Goal: Complete application form

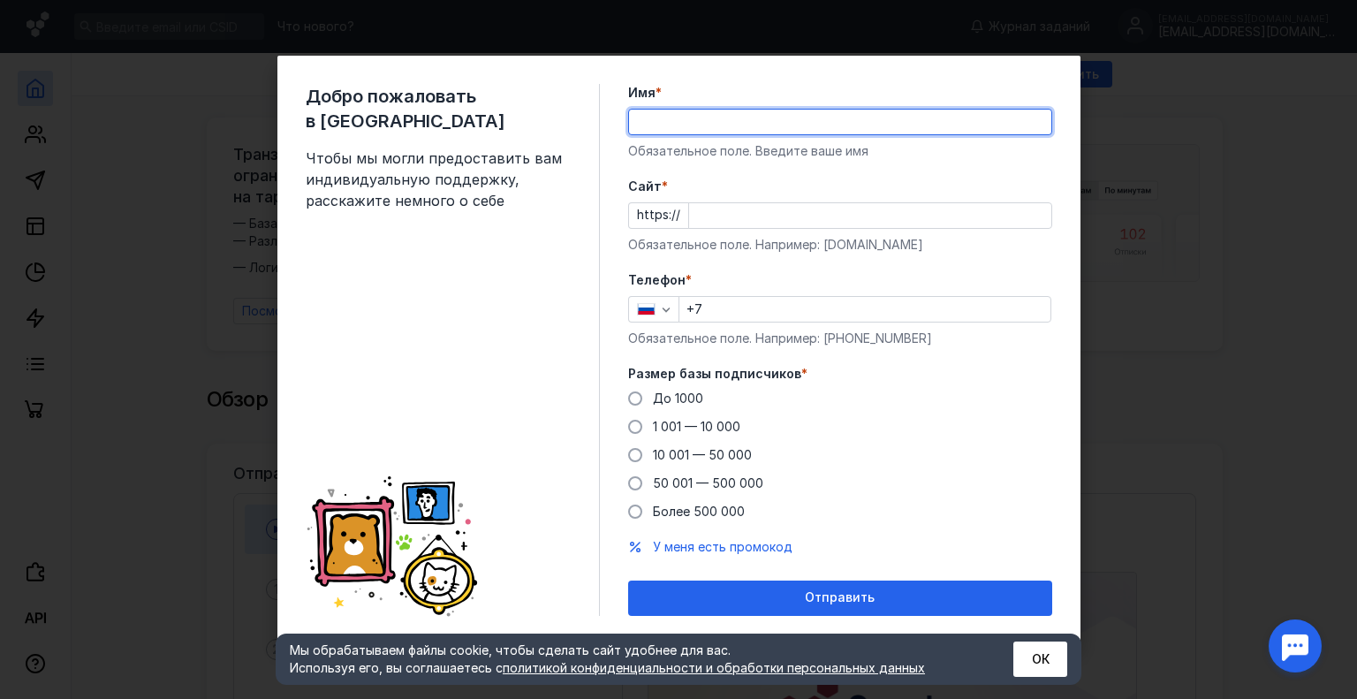
click at [655, 116] on input "Имя *" at bounding box center [840, 122] width 422 height 25
type input "[PERSON_NAME]"
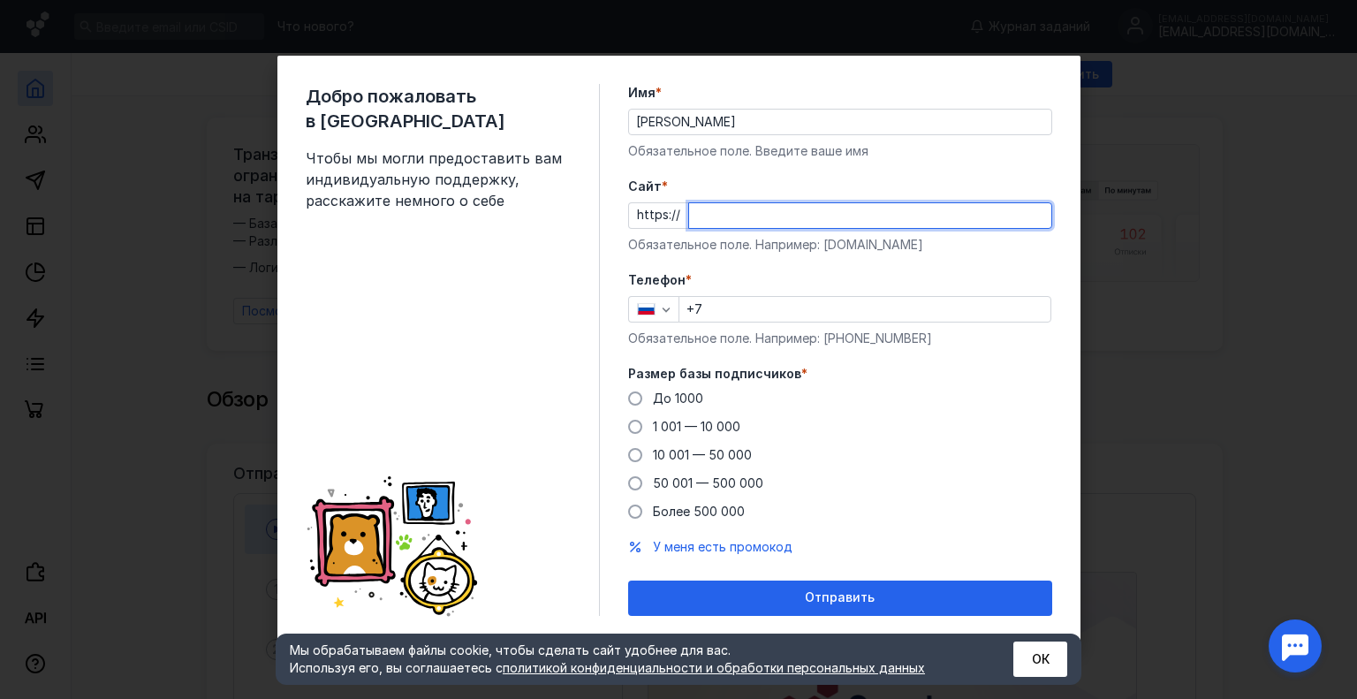
click at [697, 215] on input "Cайт *" at bounding box center [870, 215] width 362 height 25
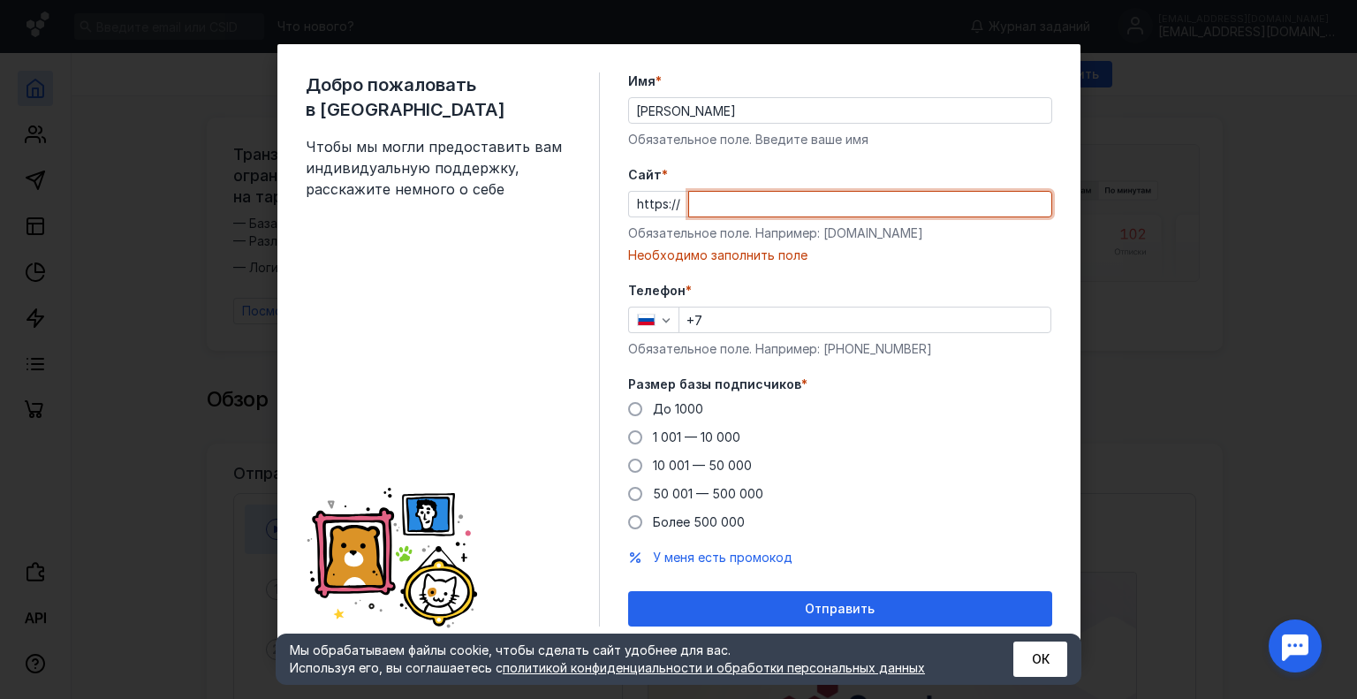
click at [704, 201] on input "Cайт *" at bounding box center [870, 204] width 362 height 25
paste input "[DOMAIN_NAME]"
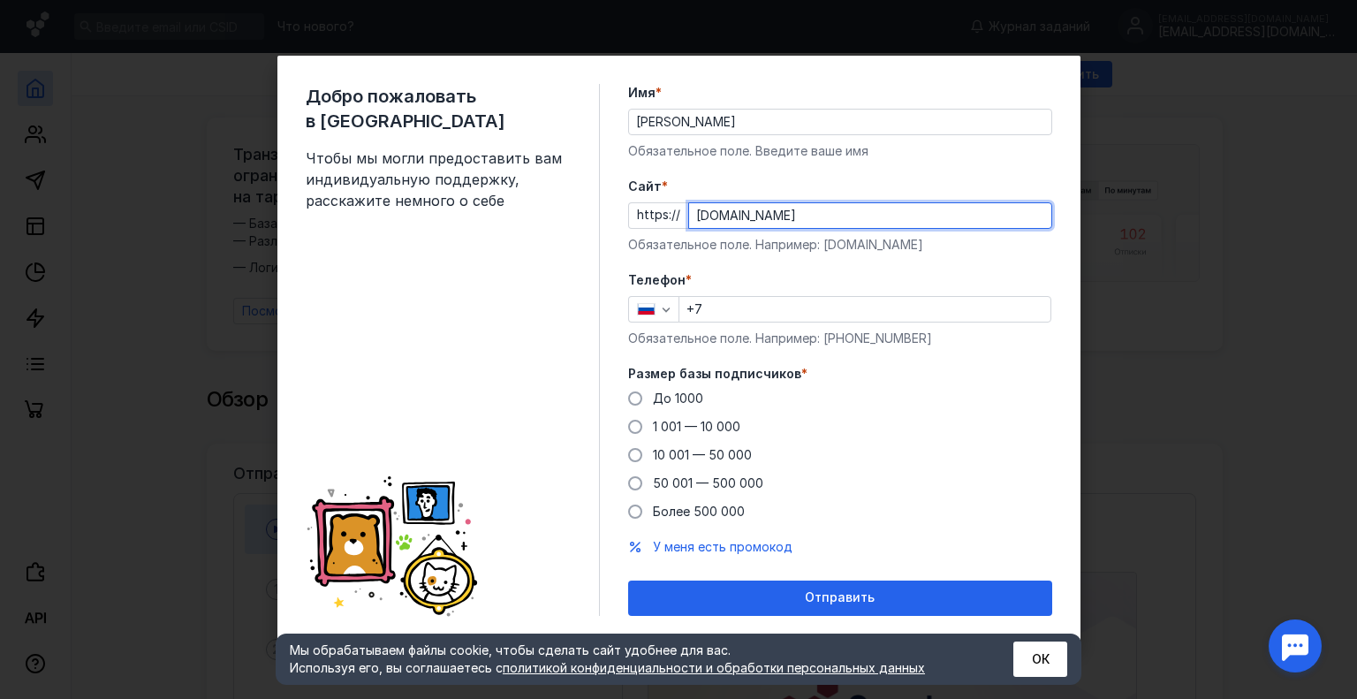
type input "[DOMAIN_NAME]"
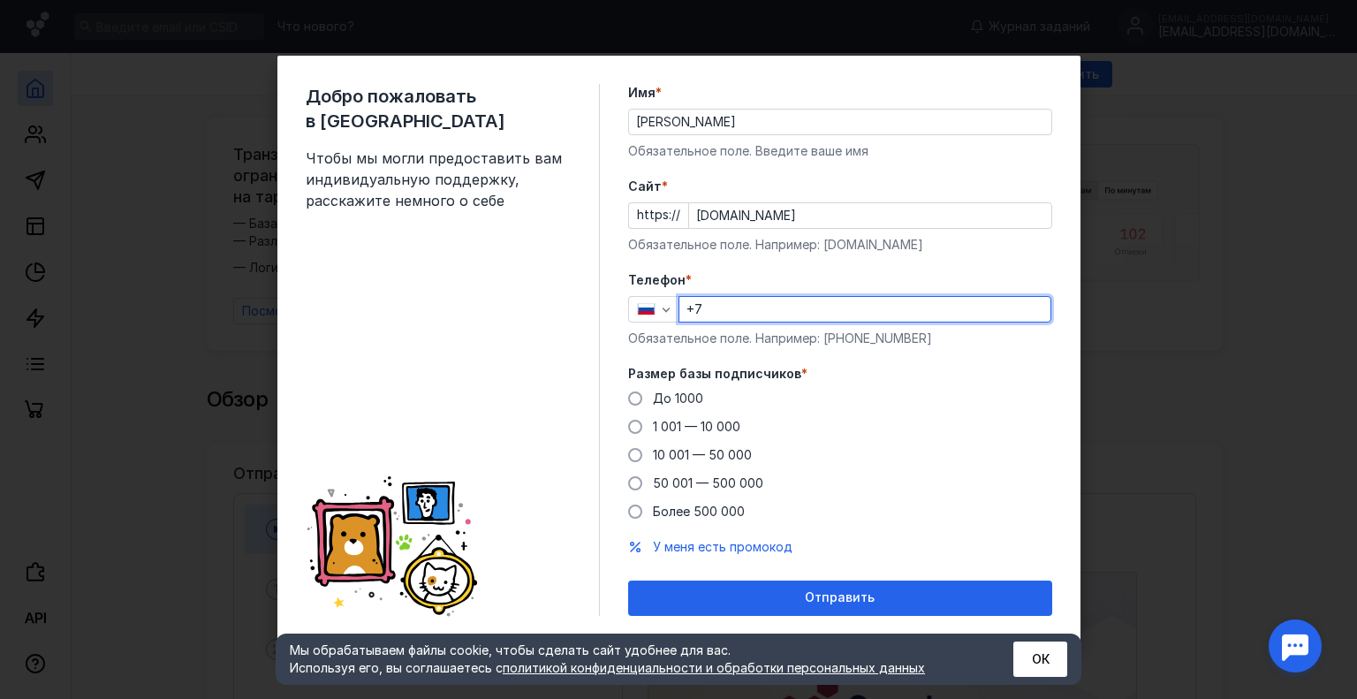
click at [711, 314] on input "+7" at bounding box center [864, 309] width 371 height 25
type input "[PHONE_NUMBER]"
click at [638, 403] on span at bounding box center [635, 398] width 14 height 14
click at [0, 0] on input "До 1000" at bounding box center [0, 0] width 0 height 0
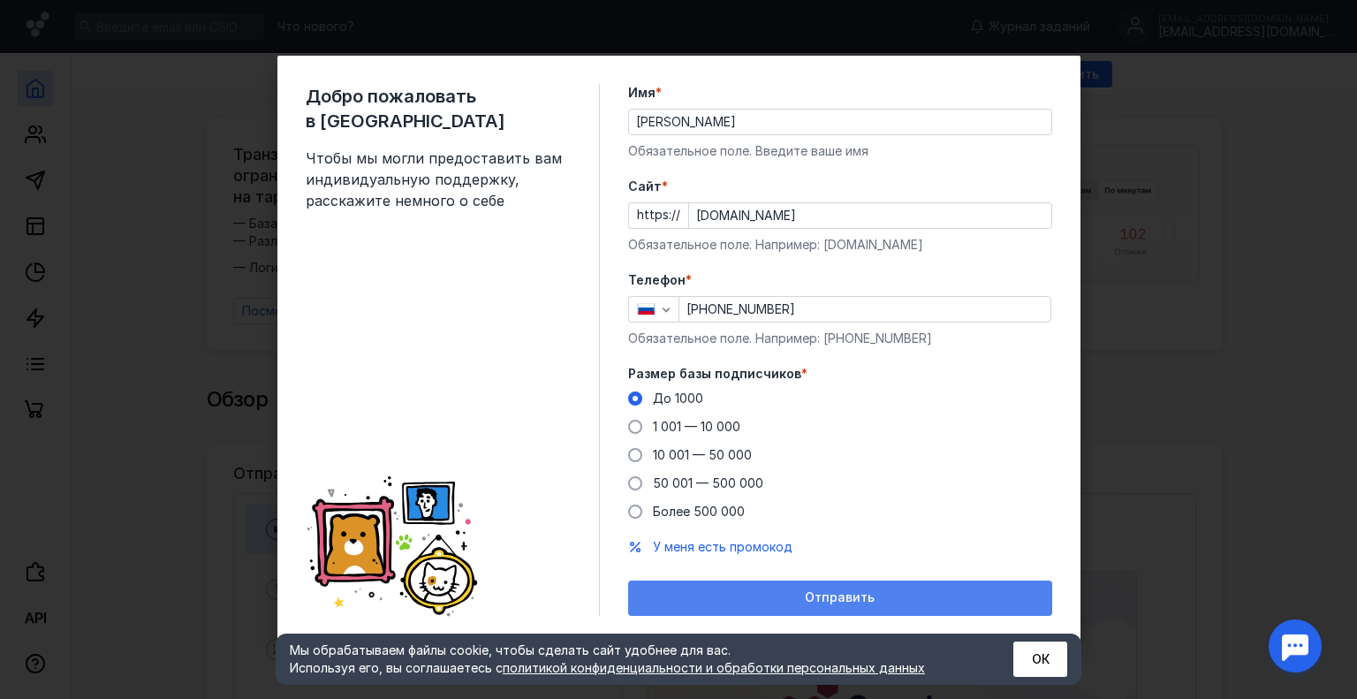
click at [811, 593] on span "Отправить" at bounding box center [840, 597] width 70 height 15
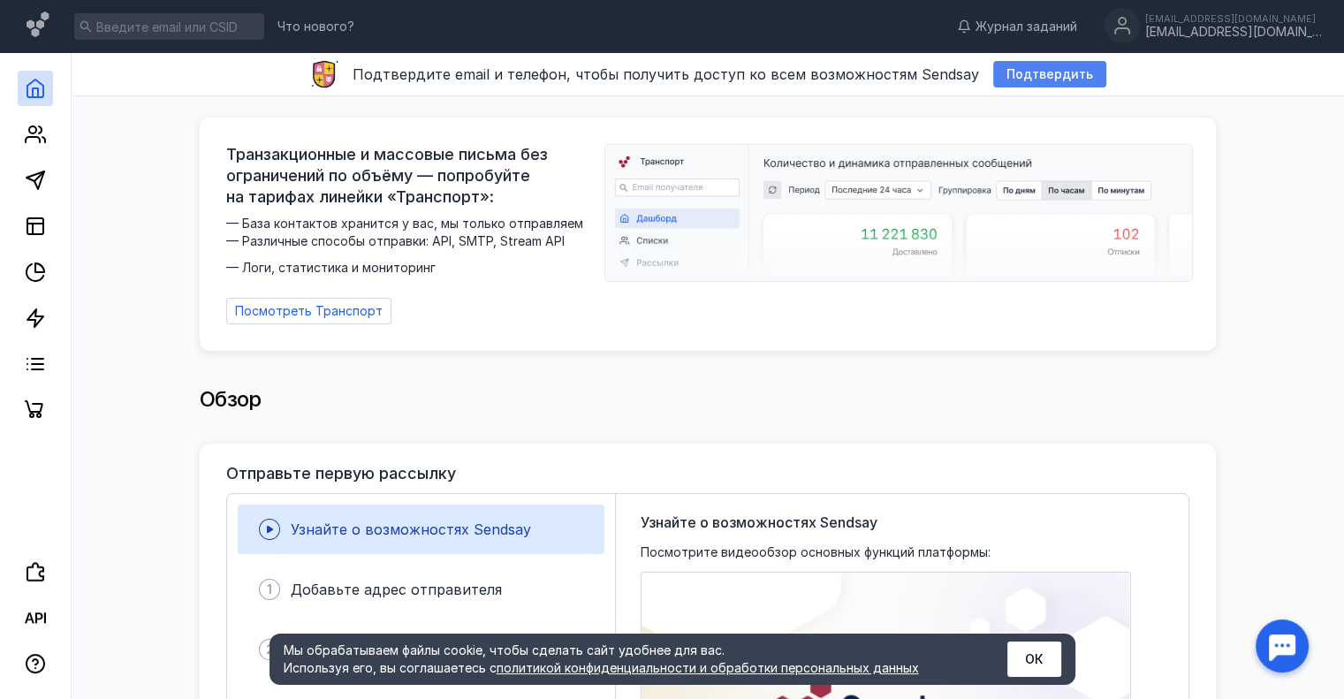
click at [1044, 77] on span "Подтвердить" at bounding box center [1049, 74] width 87 height 15
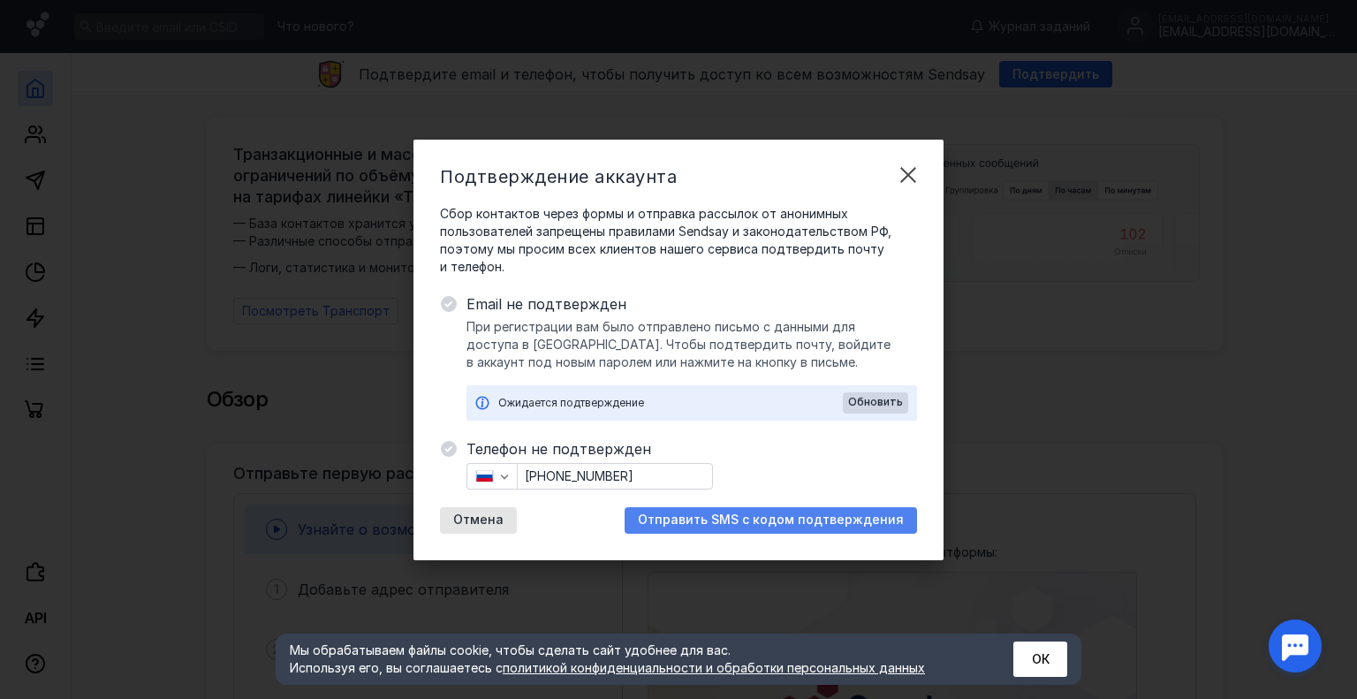
click at [820, 526] on span "Отправить SMS с кодом подтверждения" at bounding box center [771, 519] width 266 height 15
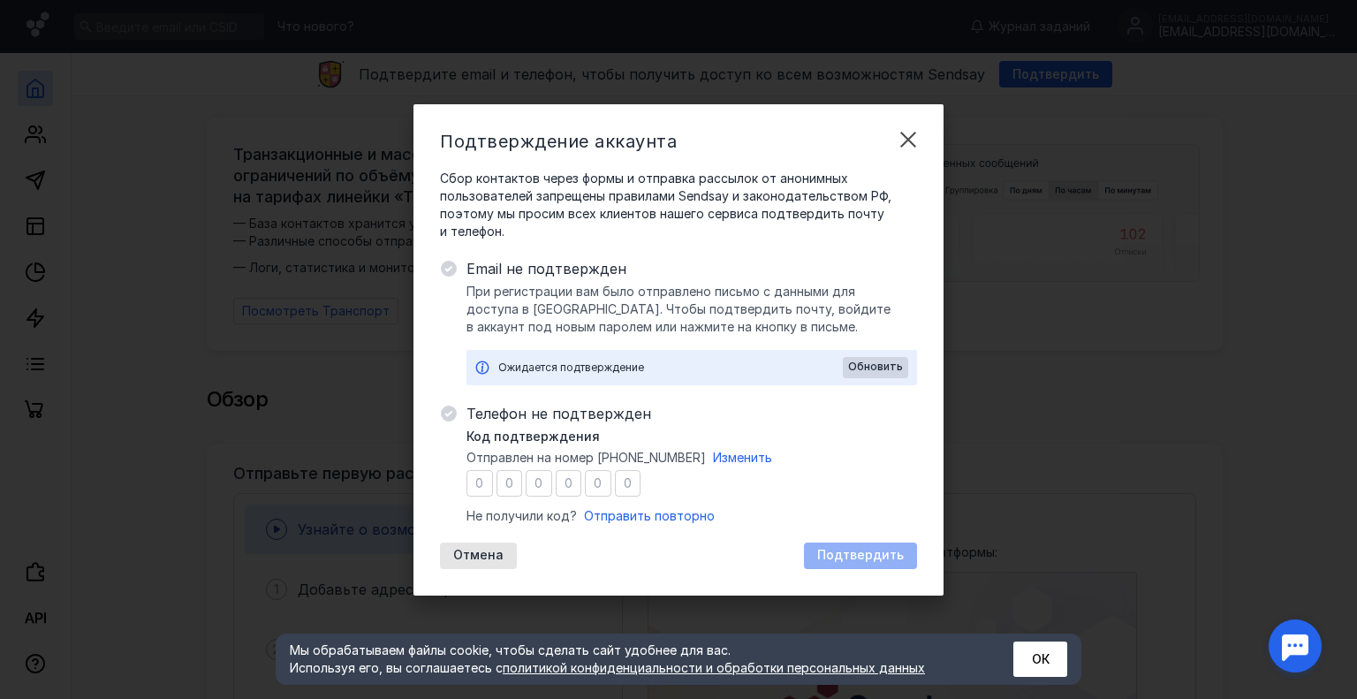
type input "4"
type input "3"
type input "8"
type input "2"
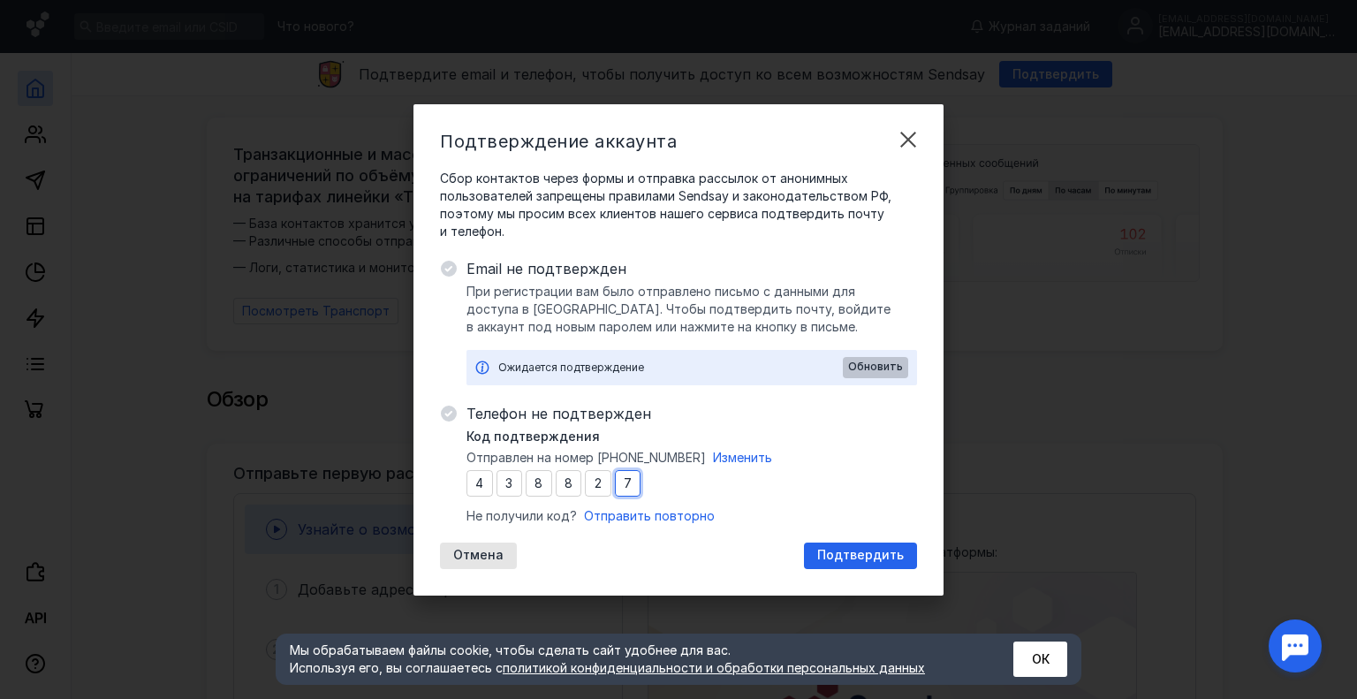
type input "7"
click at [866, 368] on span "Обновить" at bounding box center [875, 366] width 55 height 12
click at [858, 557] on span "Подтвердить" at bounding box center [860, 555] width 87 height 15
